Goal: Book appointment/travel/reservation

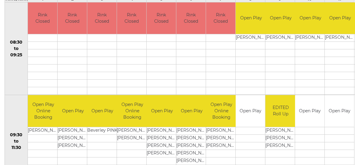
scroll to position [91, 0]
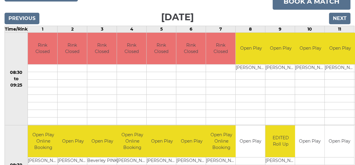
click at [343, 31] on td "11" at bounding box center [340, 29] width 30 height 7
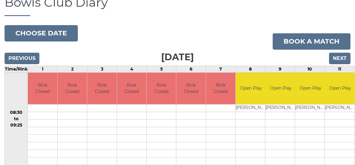
scroll to position [0, 0]
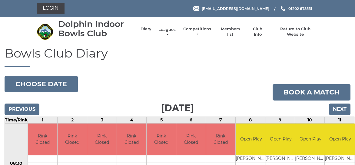
click at [167, 30] on link "Leagues" at bounding box center [166, 32] width 19 height 11
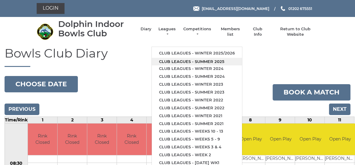
click at [180, 60] on link "Club leagues - Summer 2025" at bounding box center [197, 62] width 90 height 8
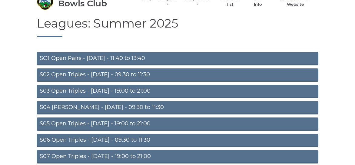
scroll to position [30, 0]
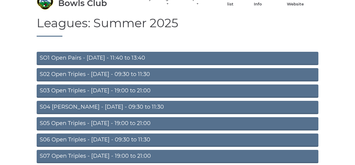
click at [120, 55] on link "SO1 Open Pairs - [DATE] - 11:40 to 13:40" at bounding box center [178, 58] width 282 height 13
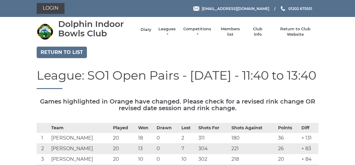
click at [146, 29] on link "Diary" at bounding box center [145, 29] width 11 height 5
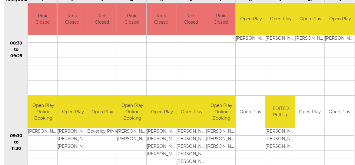
scroll to position [91, 0]
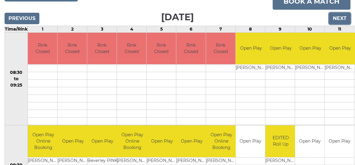
click at [337, 18] on input "Next" at bounding box center [339, 19] width 21 height 12
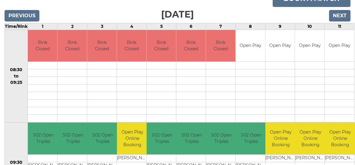
scroll to position [91, 0]
